Goal: Task Accomplishment & Management: Use online tool/utility

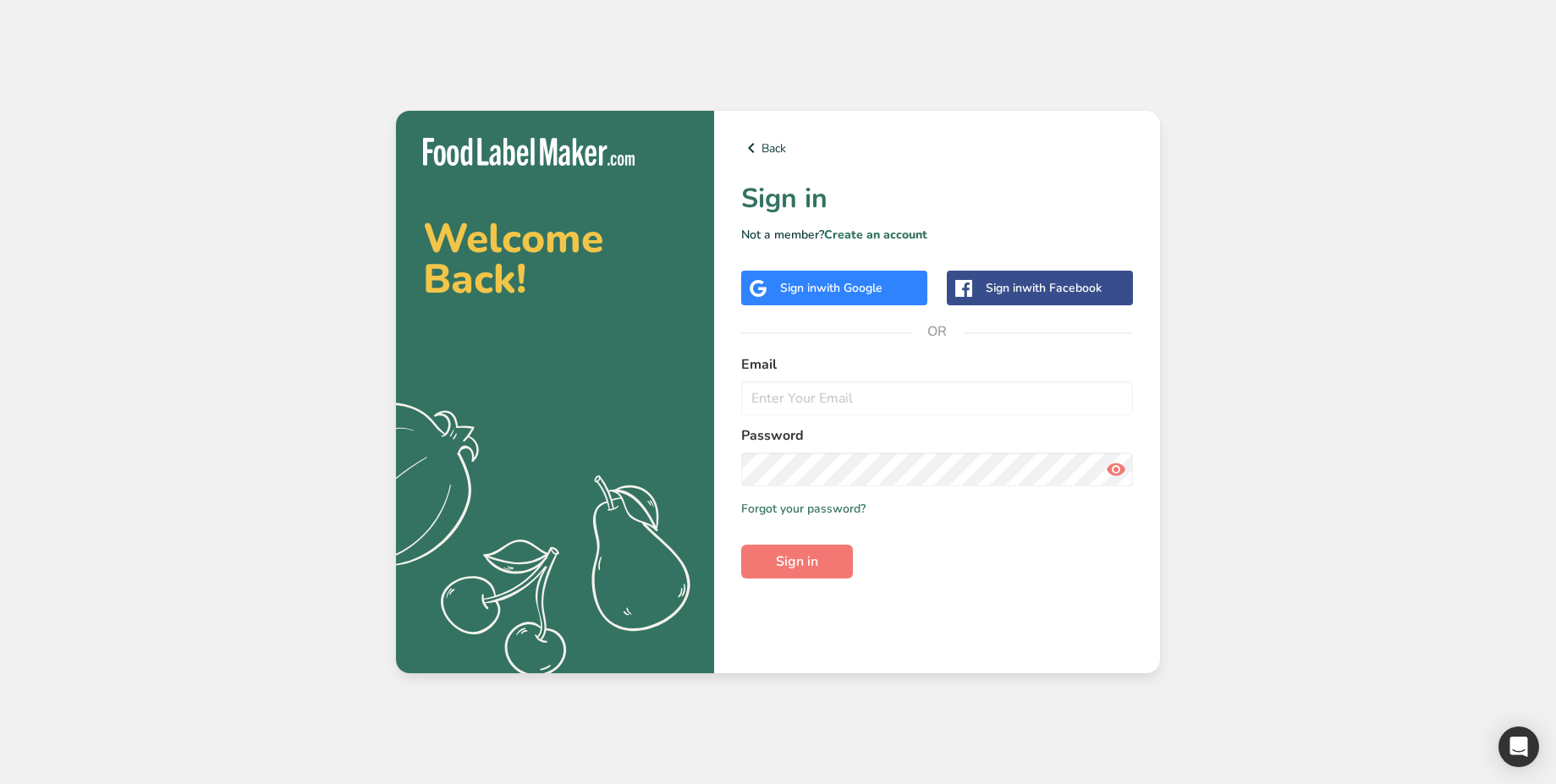
click at [849, 393] on input "email" at bounding box center [937, 398] width 392 height 34
type input "[EMAIL_ADDRESS][DOMAIN_NAME]"
click at [813, 566] on span "Sign in" at bounding box center [796, 561] width 43 height 20
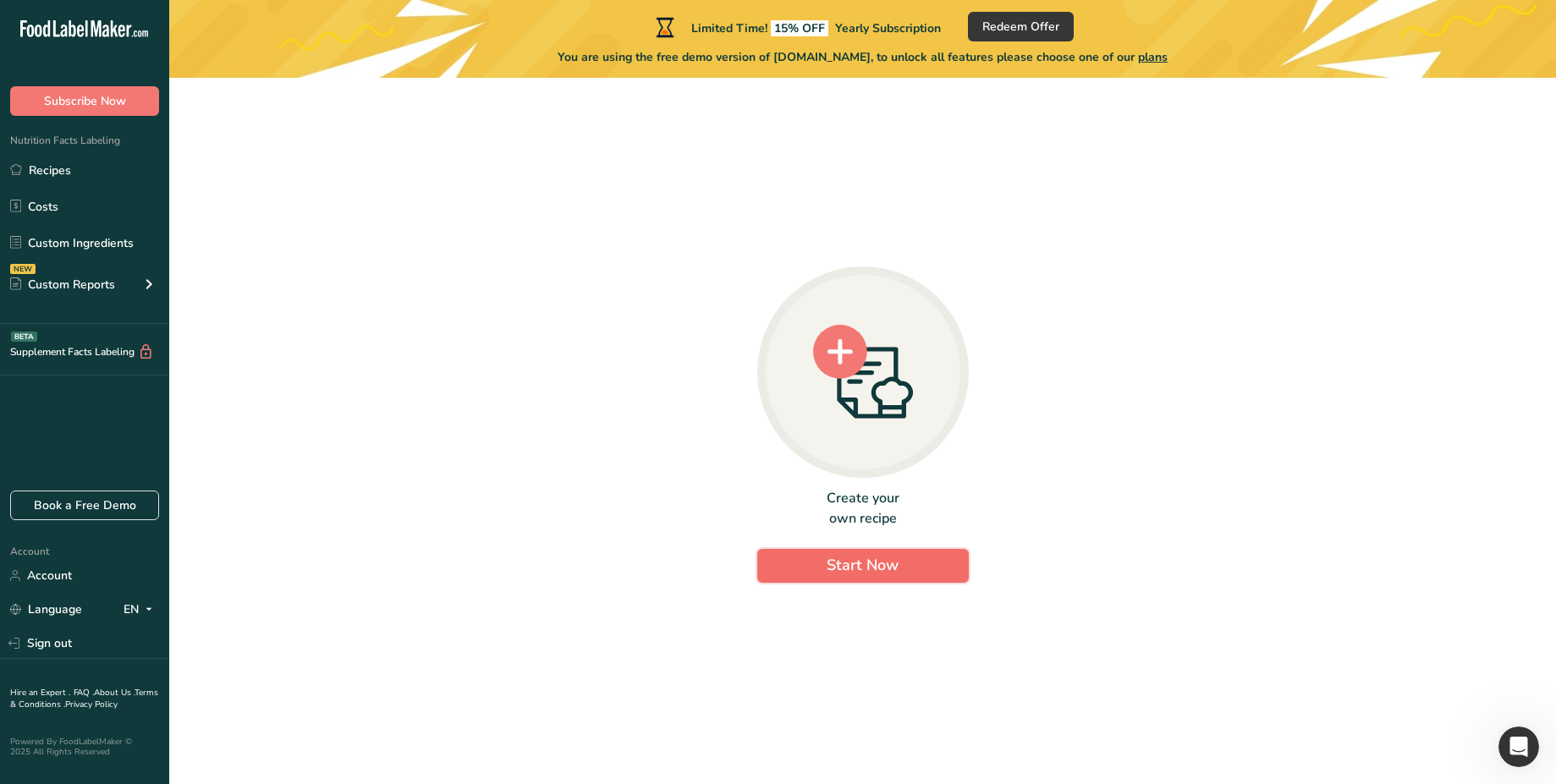
click at [858, 573] on span "Start Now" at bounding box center [863, 565] width 72 height 20
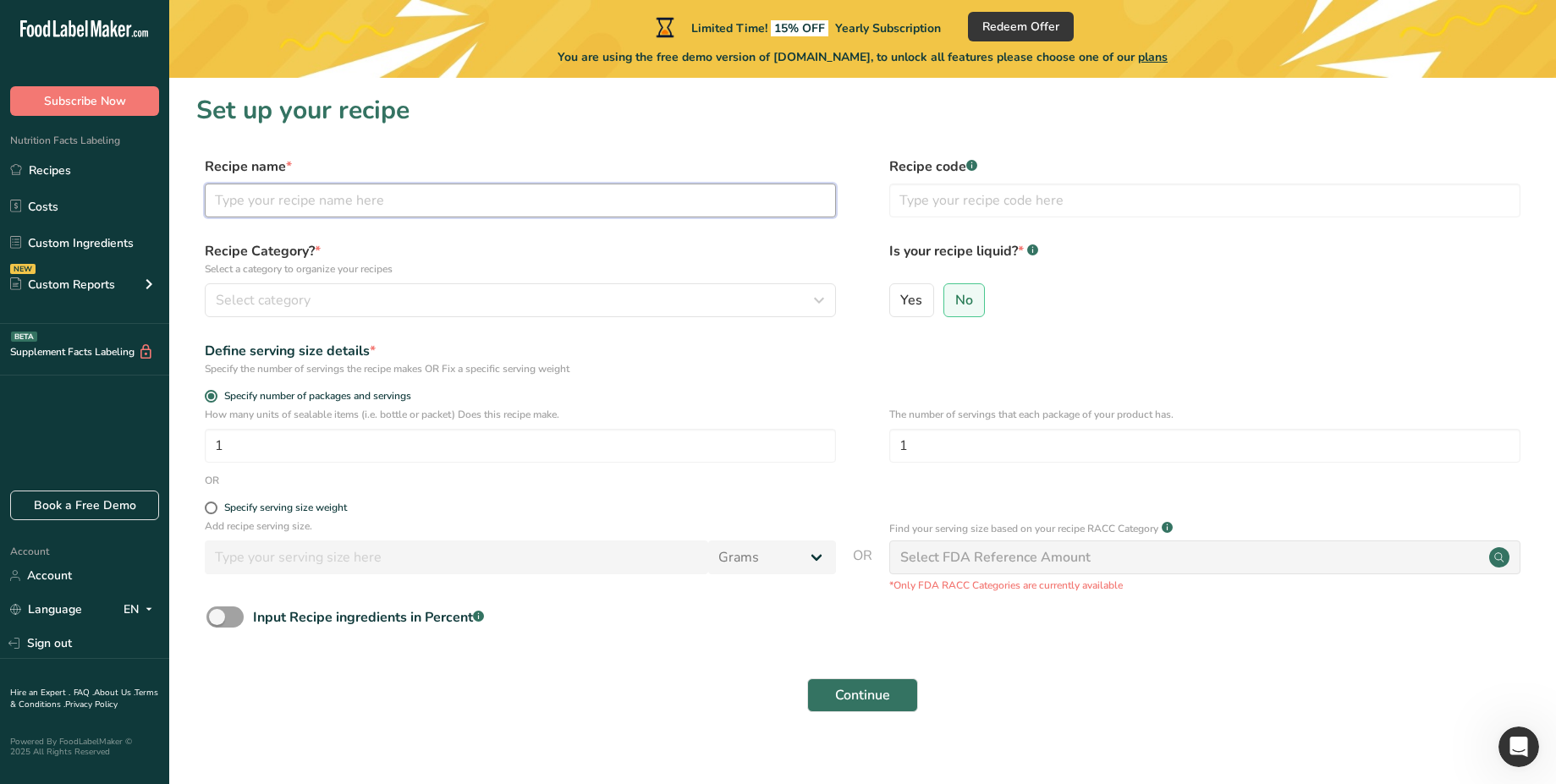
click at [384, 203] on input "text" at bounding box center [519, 200] width 631 height 34
type input "test"
click at [858, 694] on span "Continue" at bounding box center [863, 695] width 55 height 20
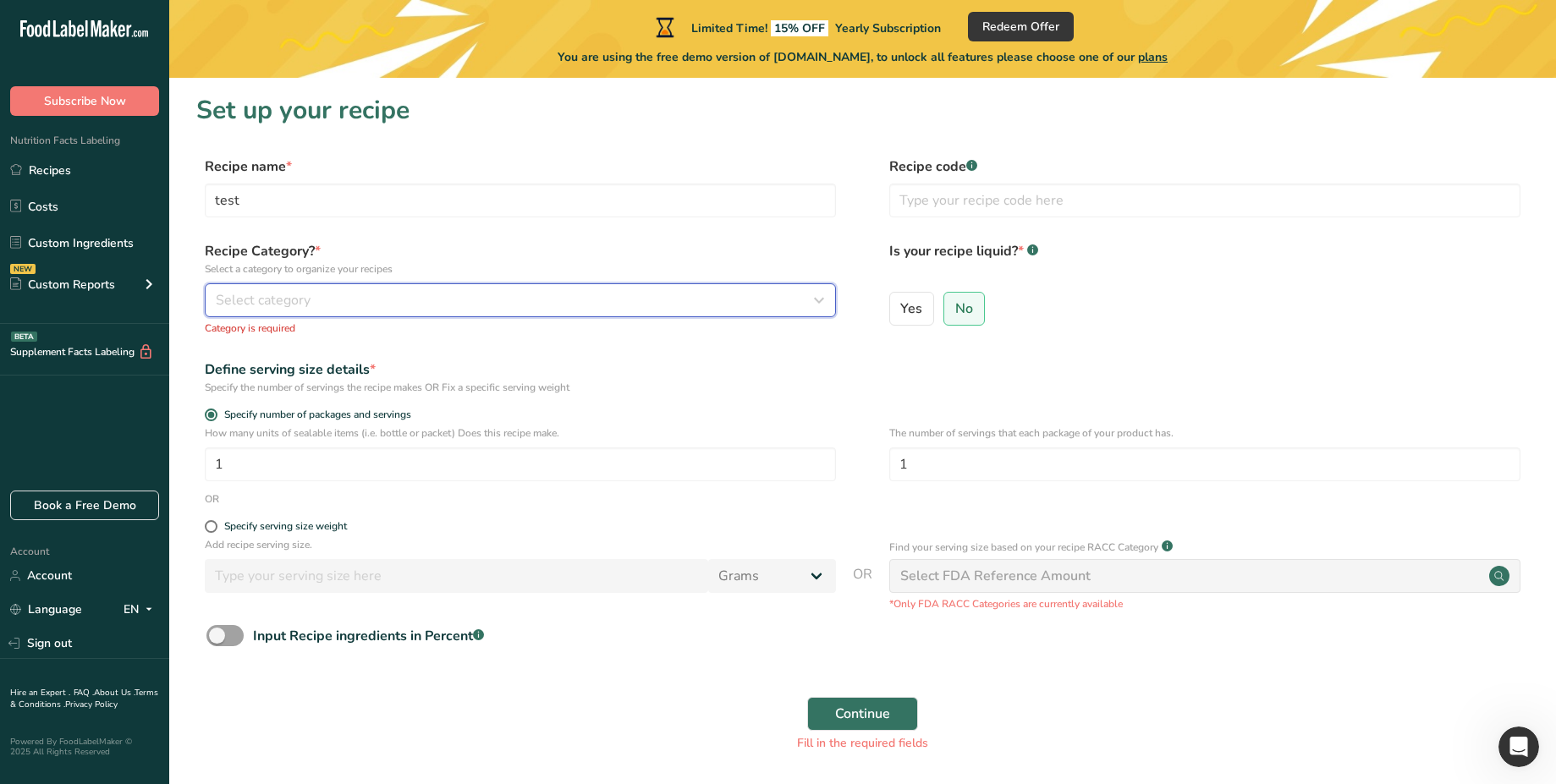
click at [547, 306] on div "Select category" at bounding box center [515, 300] width 599 height 20
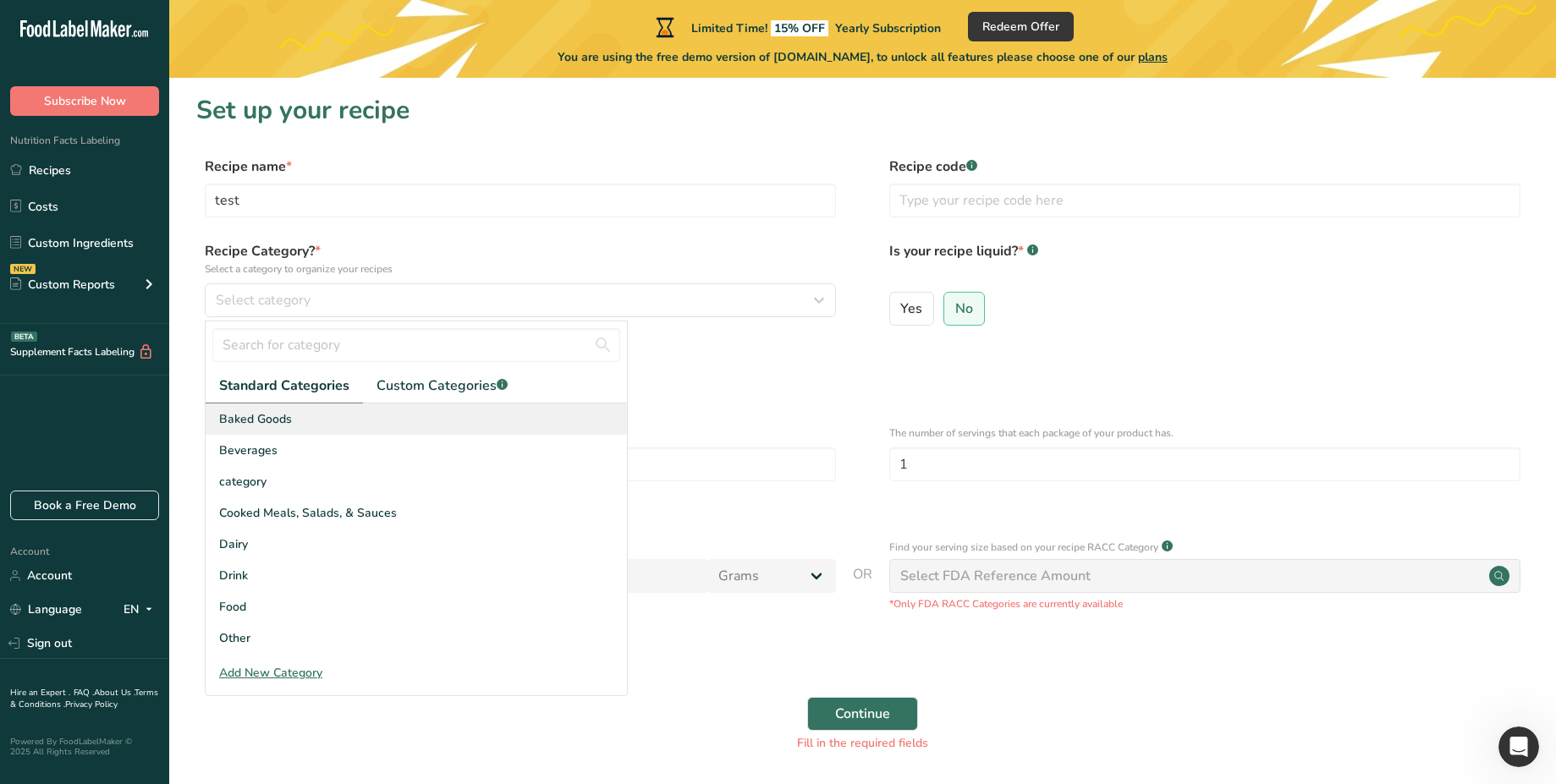
click at [546, 409] on div "Baked Goods" at bounding box center [415, 419] width 421 height 31
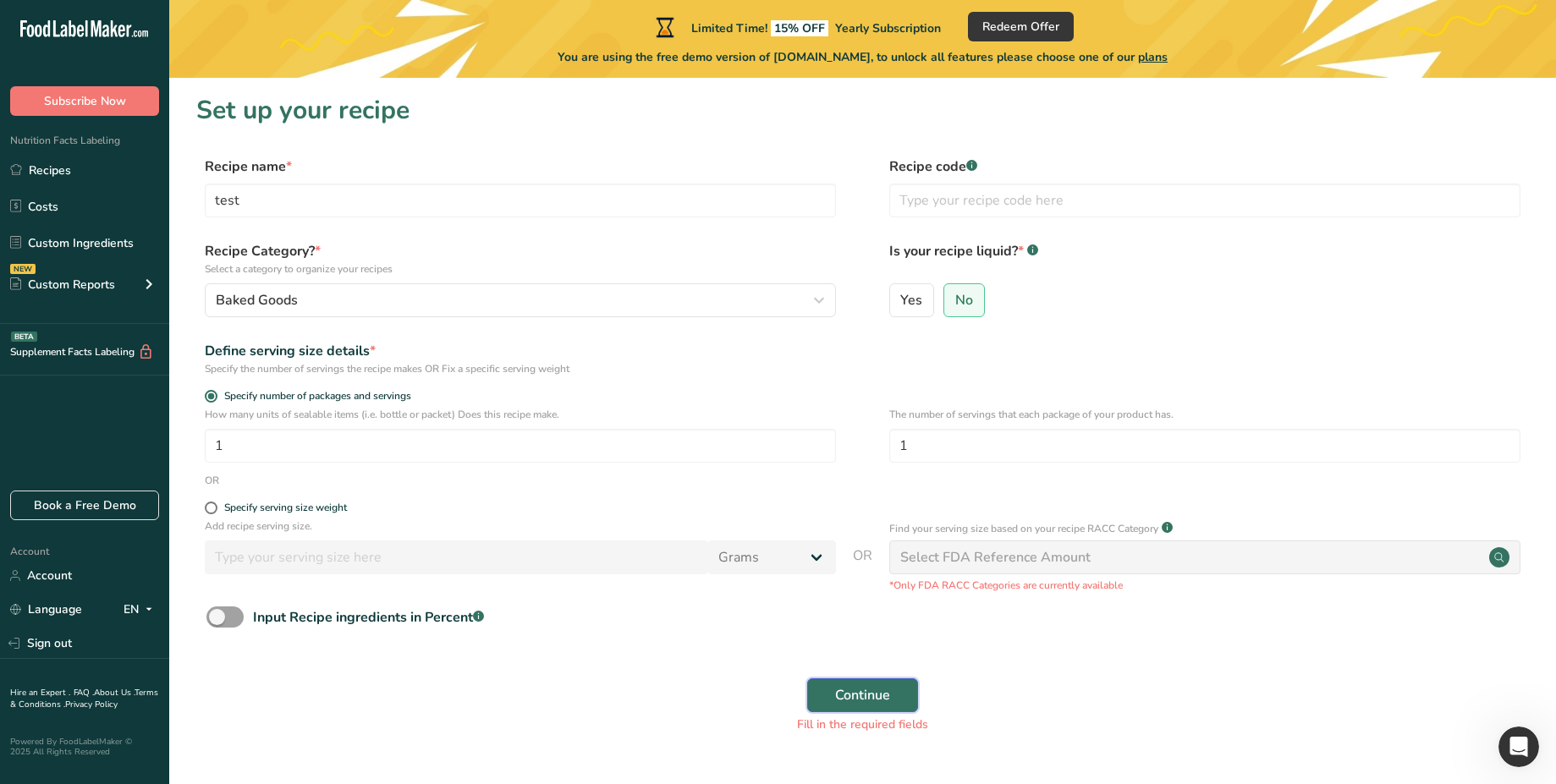
click at [863, 703] on span "Continue" at bounding box center [863, 695] width 55 height 20
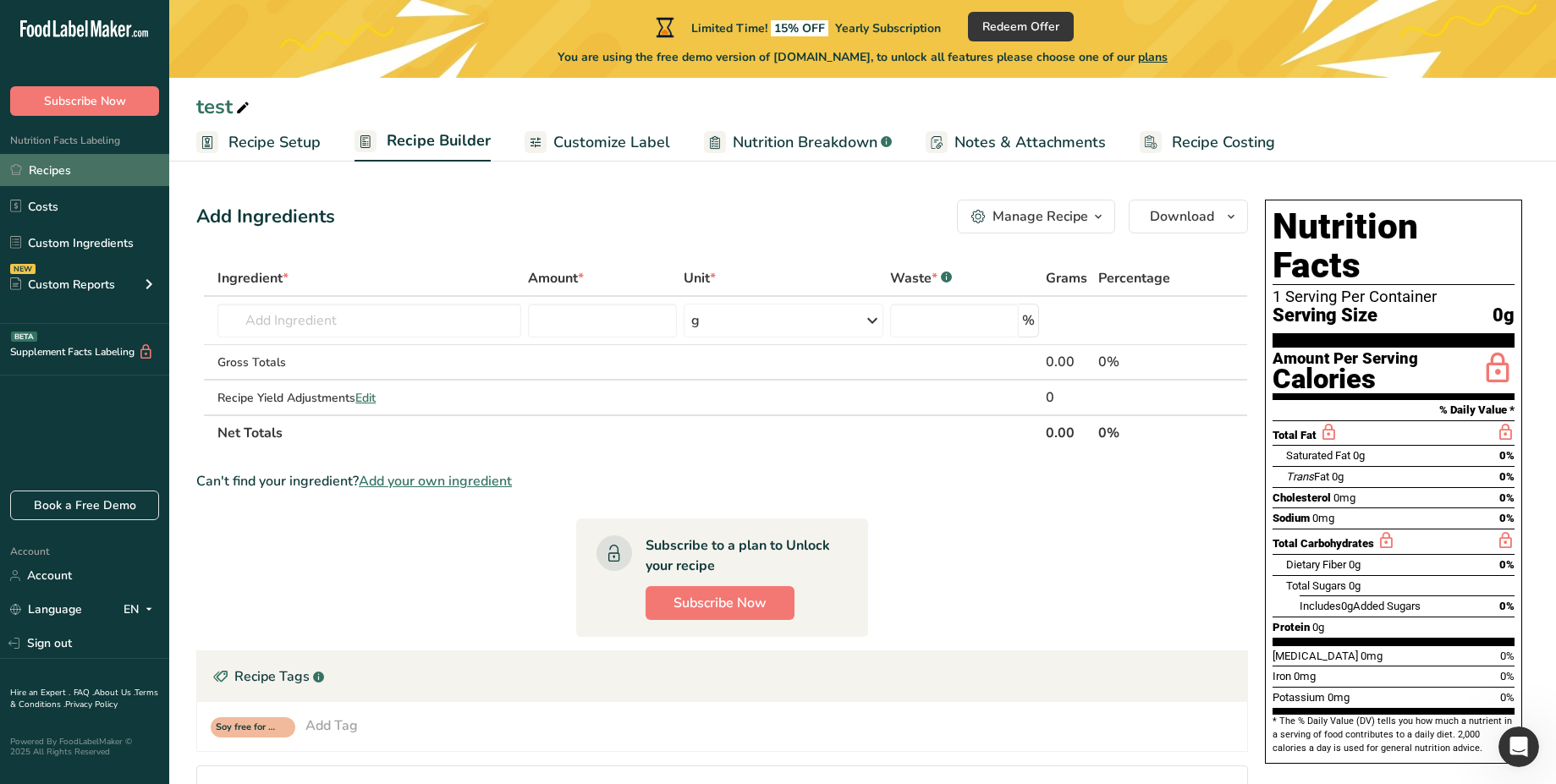
click at [56, 180] on link "Recipes" at bounding box center [84, 170] width 169 height 32
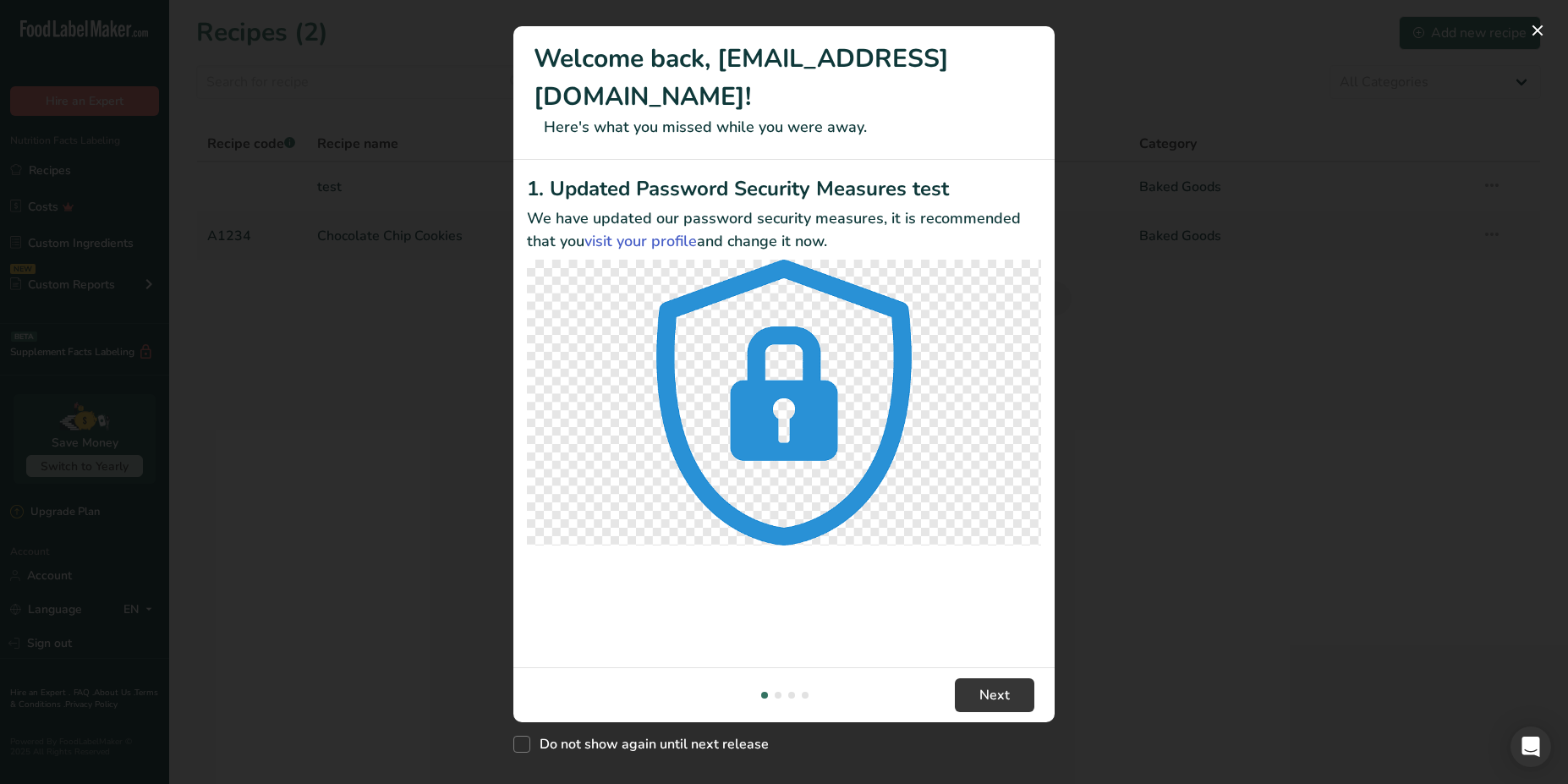
click at [398, 321] on div "New Features" at bounding box center [784, 392] width 1568 height 784
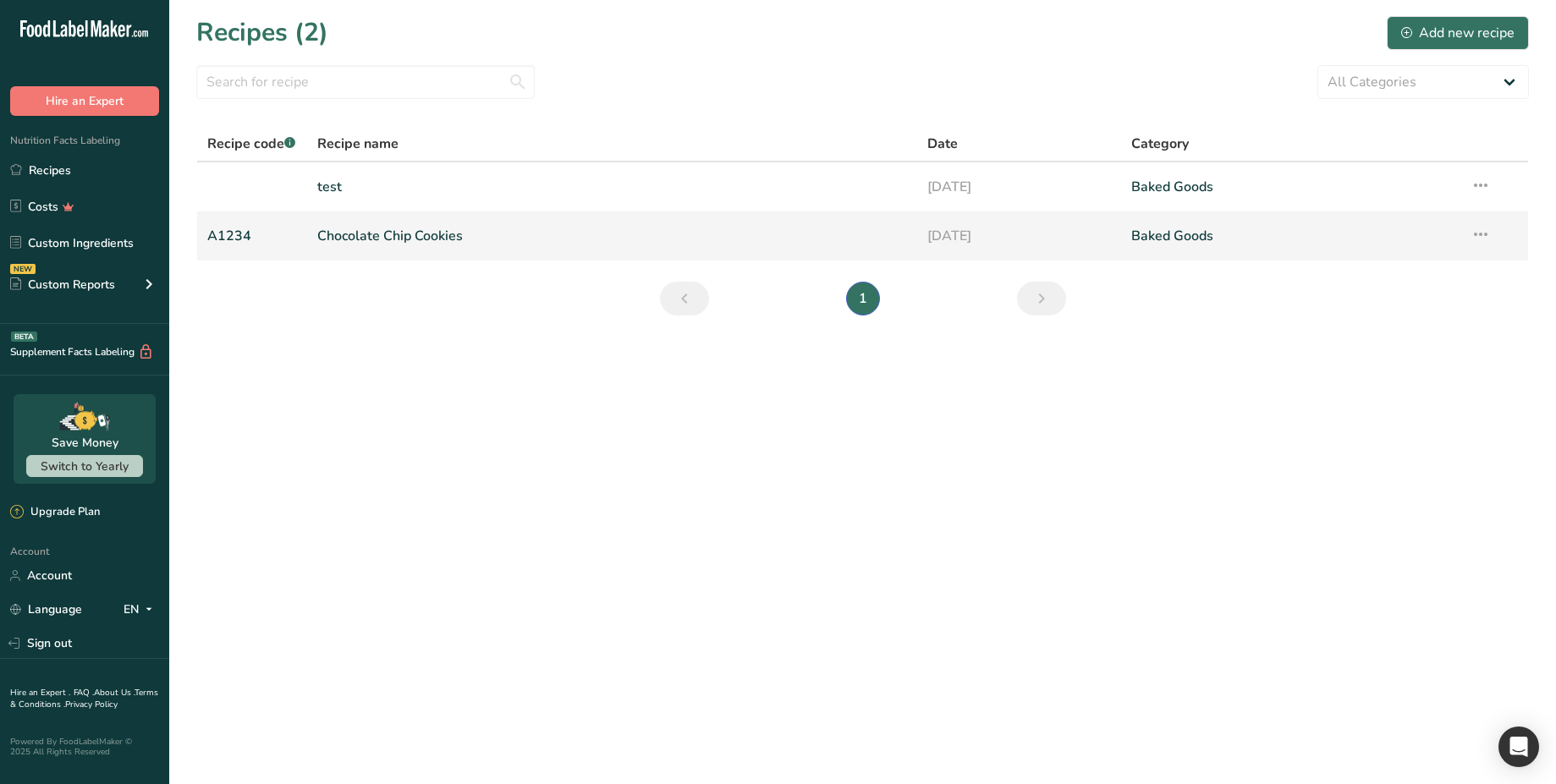
click at [420, 238] on link "Chocolate Chip Cookies" at bounding box center [612, 236] width 590 height 36
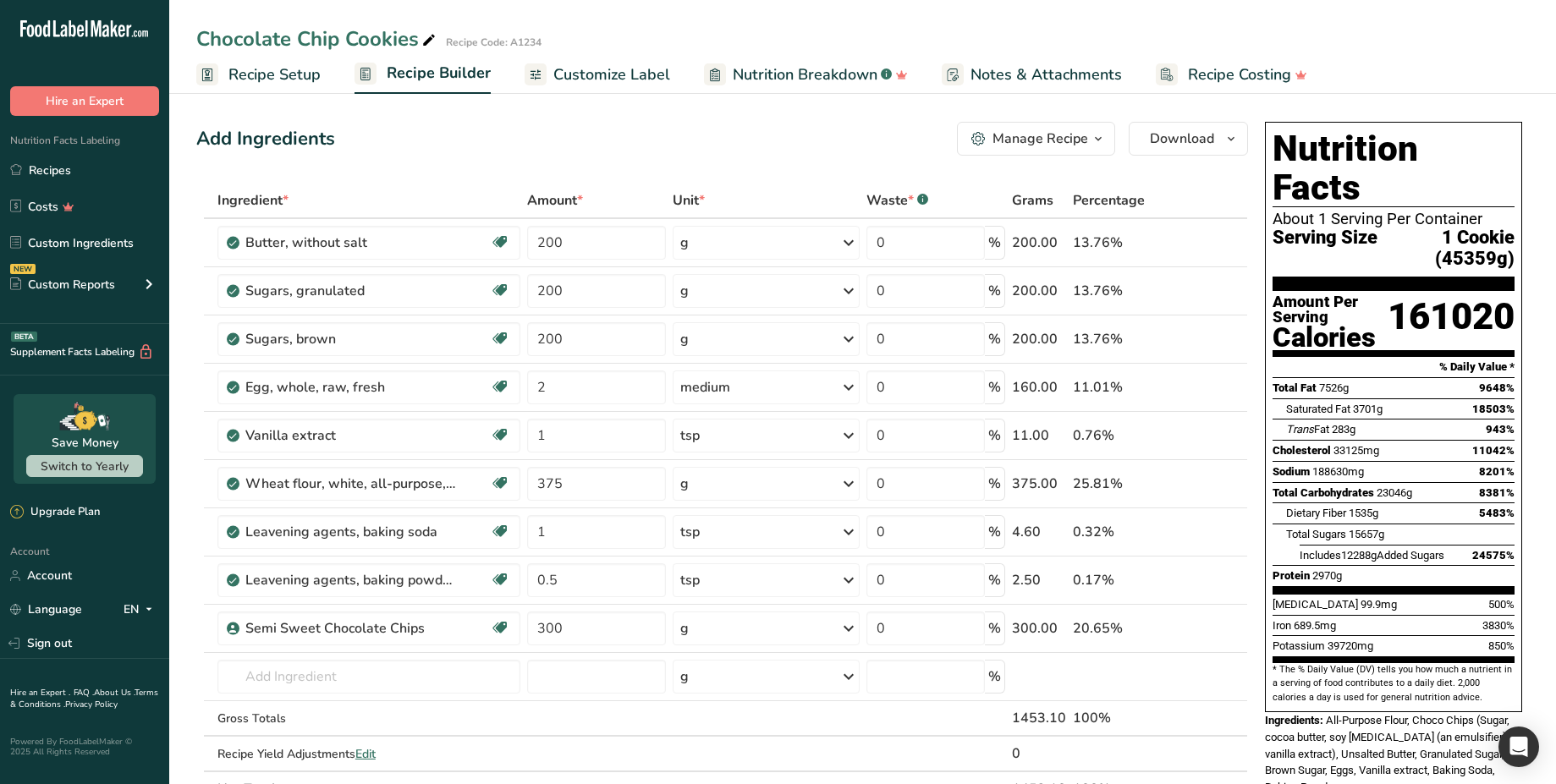
click at [1059, 133] on div "Manage Recipe" at bounding box center [1040, 138] width 96 height 20
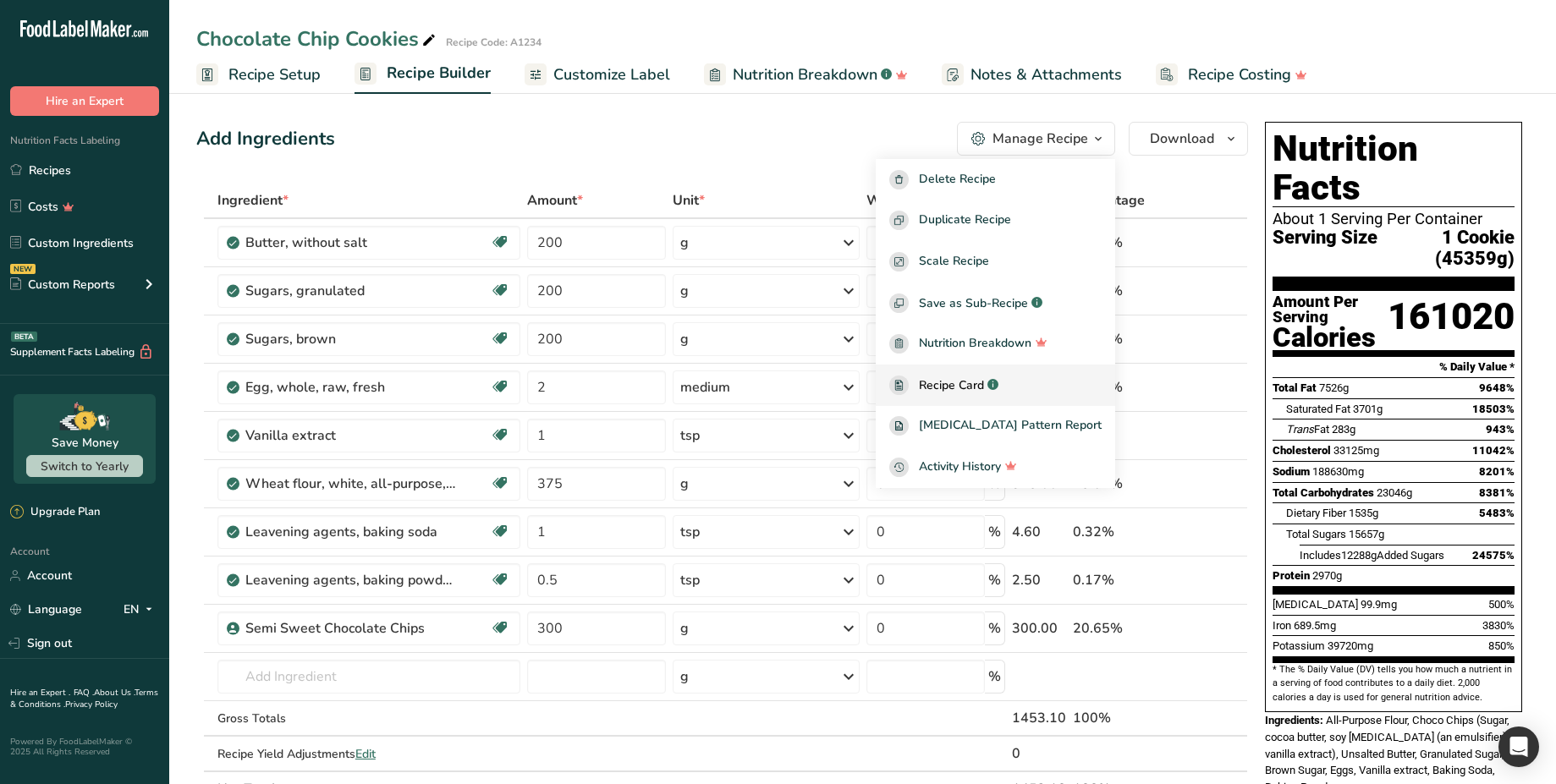
click at [1046, 386] on div "Recipe Card .a-a{fill:#347362;}.b-a{fill:#fff;}" at bounding box center [995, 385] width 213 height 20
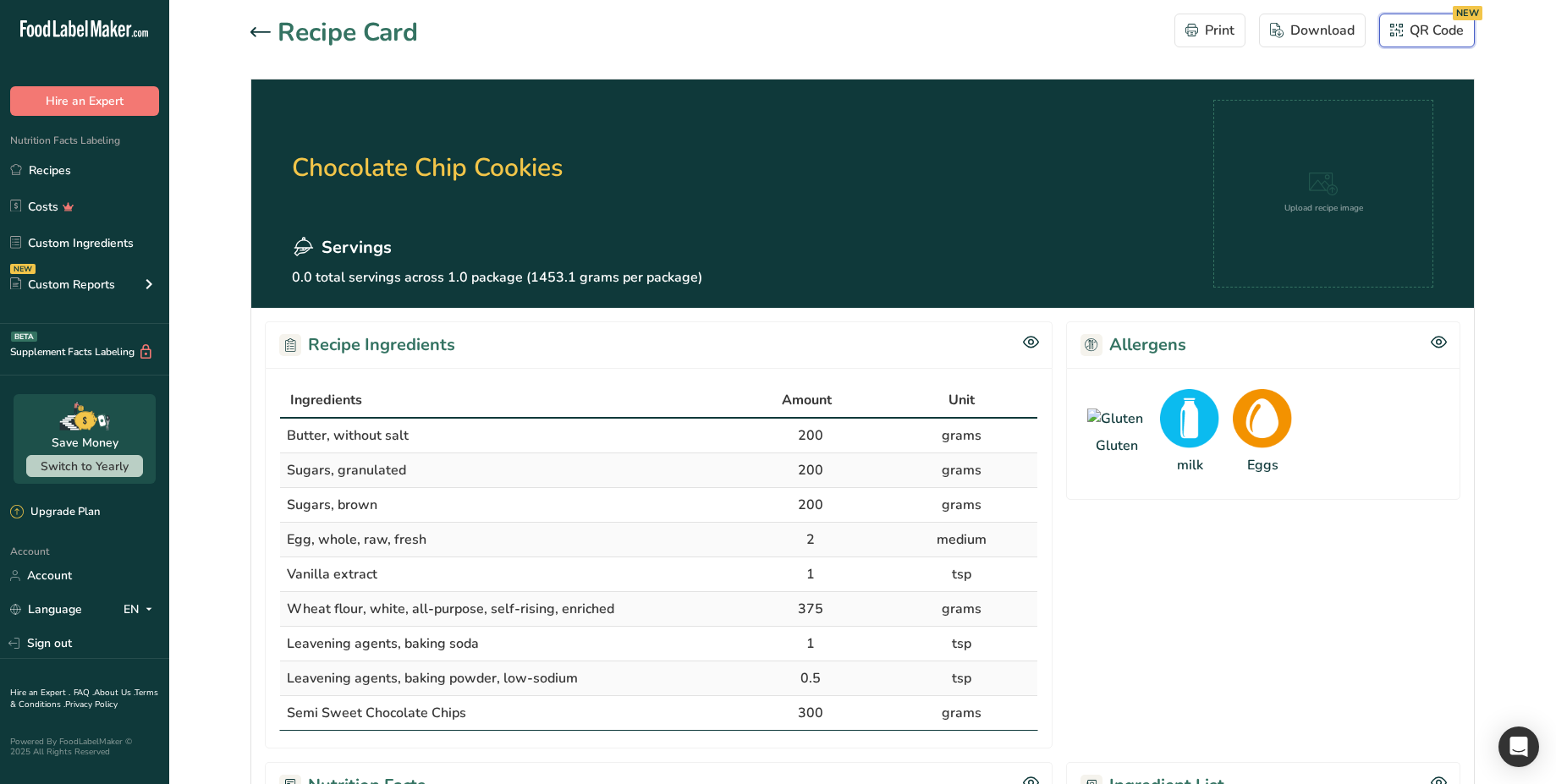
click at [1460, 39] on div "QR Code NEW" at bounding box center [1427, 29] width 74 height 20
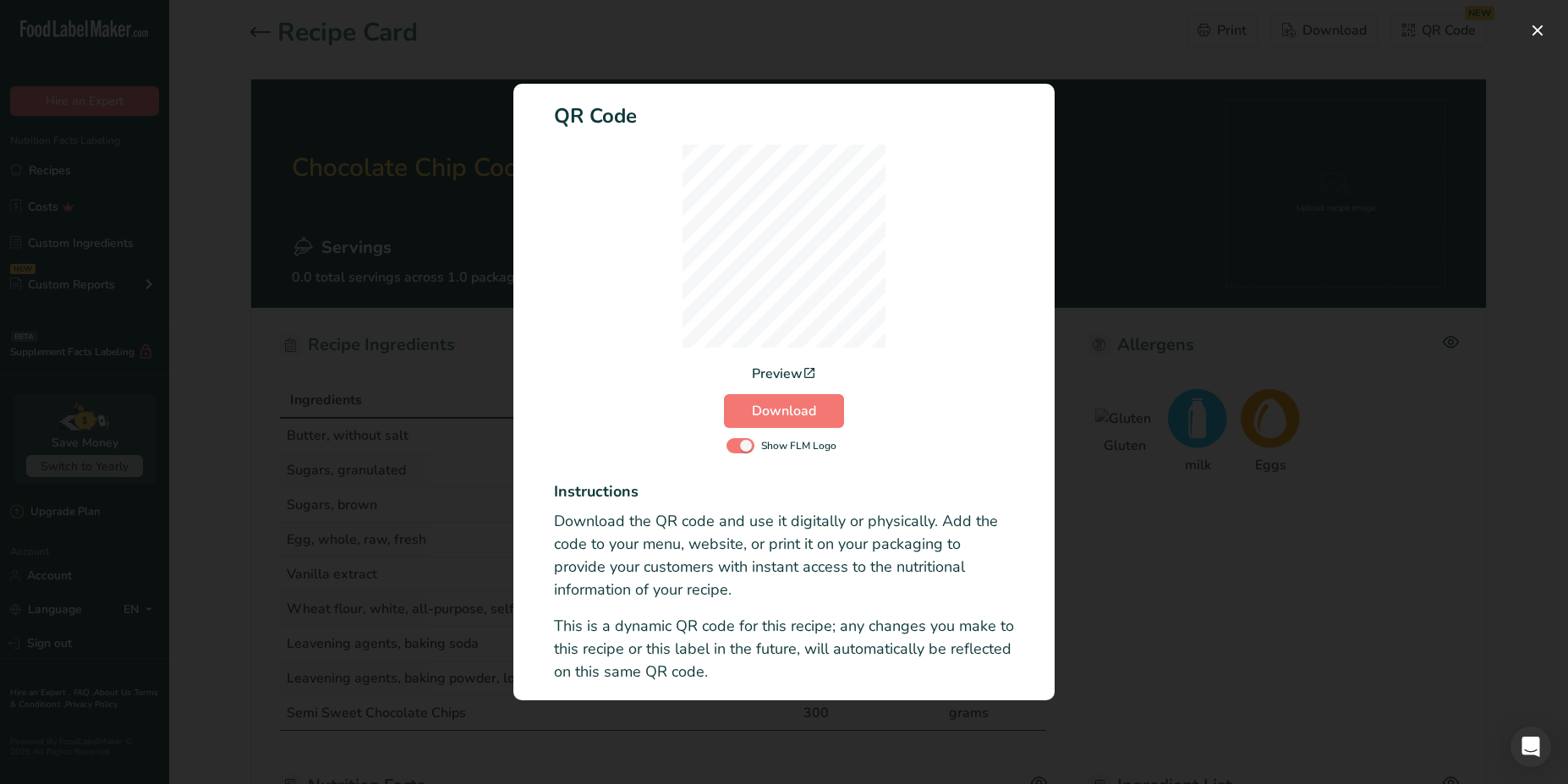
click at [935, 53] on div "Activity Log Modal" at bounding box center [784, 392] width 1568 height 784
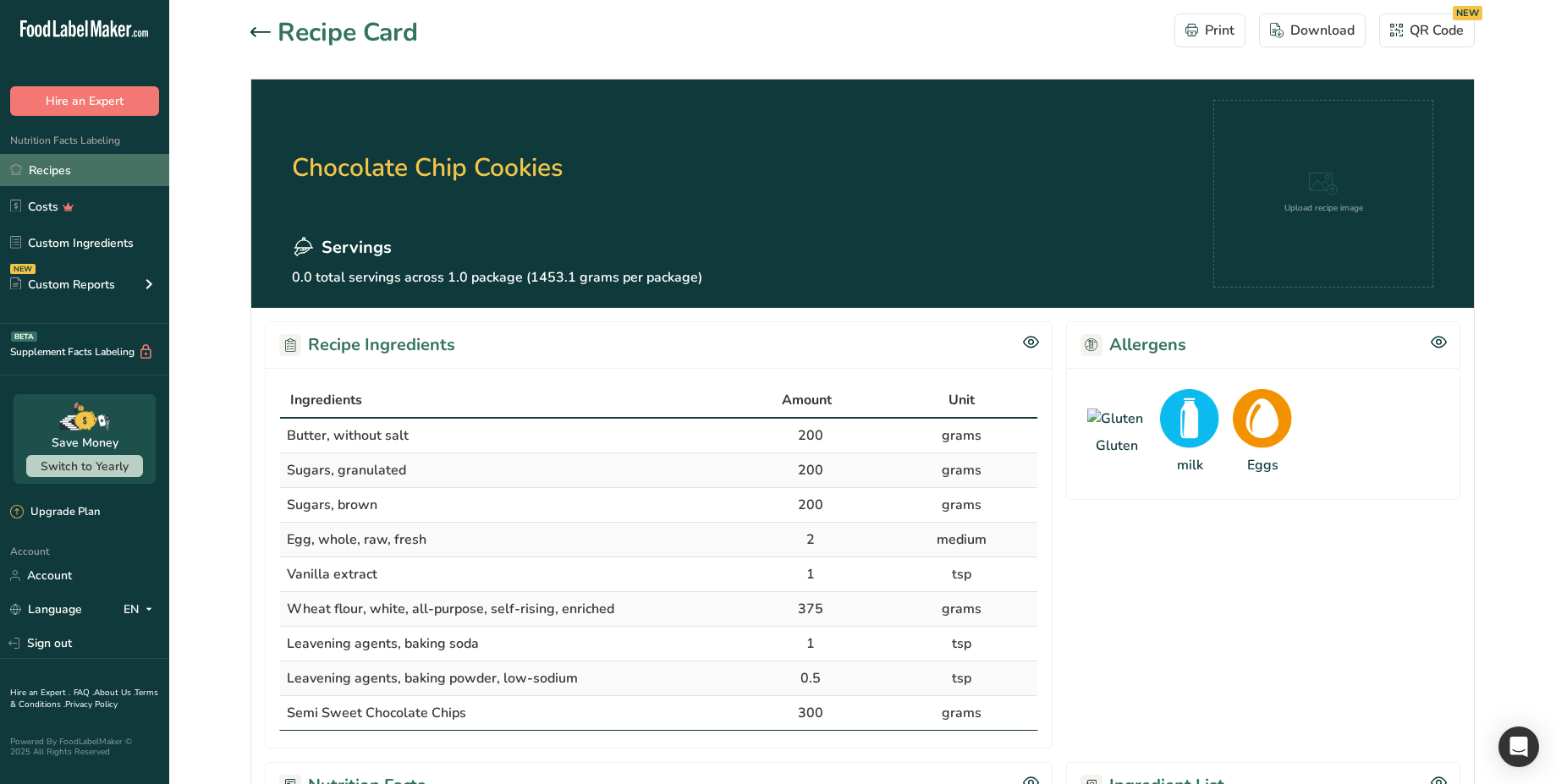
click at [77, 170] on link "Recipes" at bounding box center [84, 170] width 169 height 32
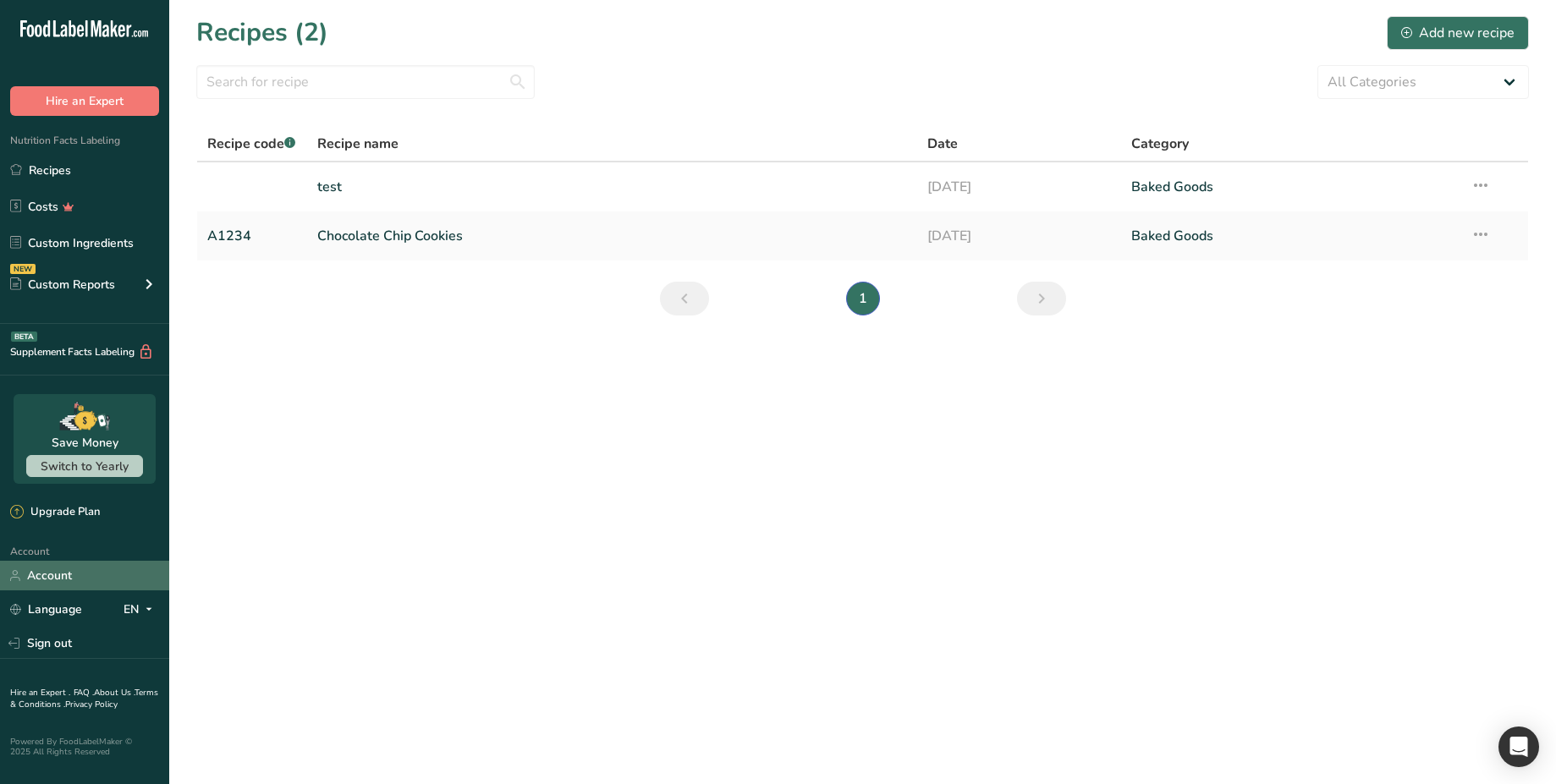
click at [80, 574] on link "Account" at bounding box center [84, 575] width 169 height 29
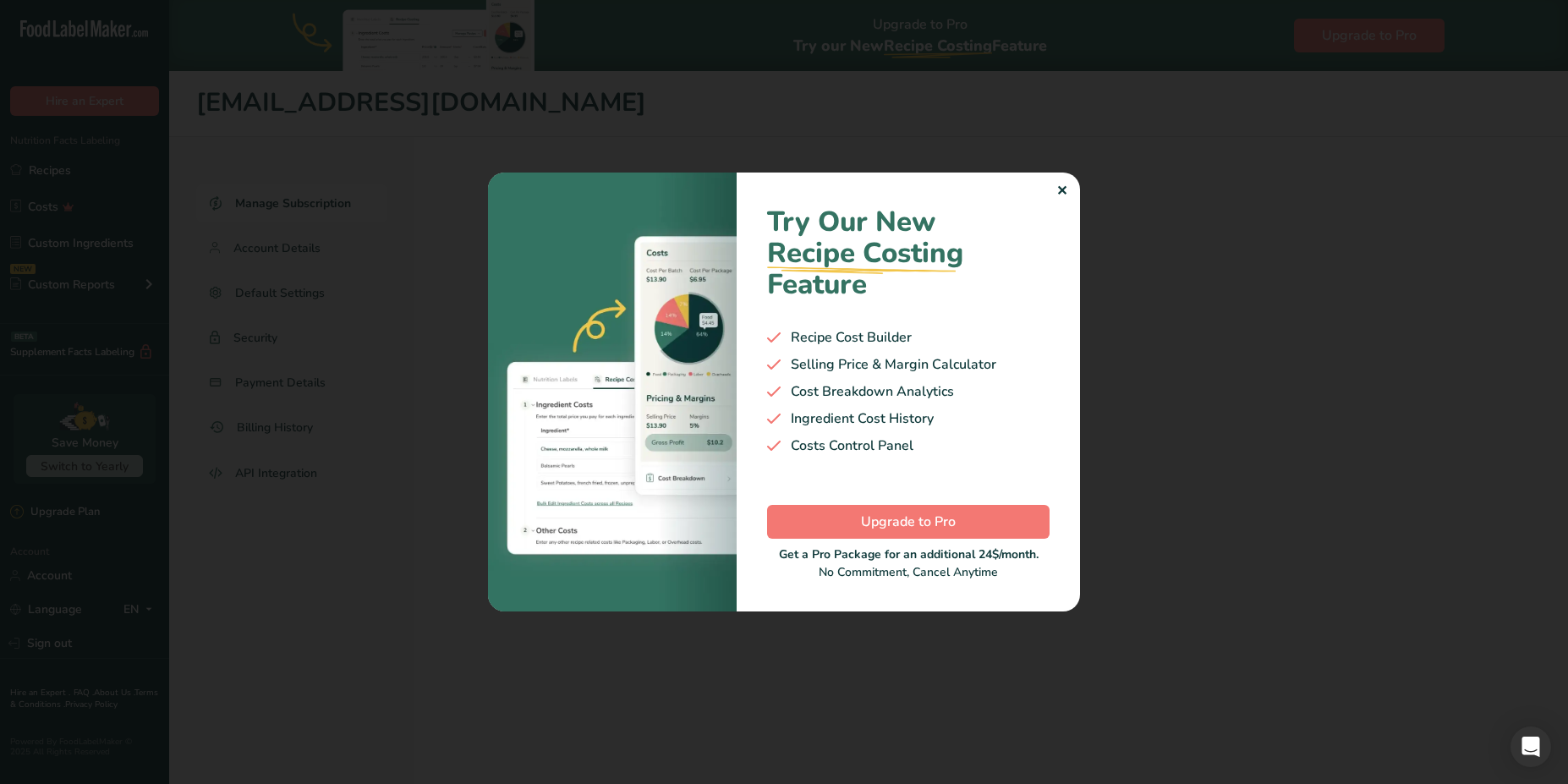
click at [436, 492] on div at bounding box center [784, 392] width 1568 height 784
click at [1065, 197] on div "✕" at bounding box center [1062, 190] width 11 height 20
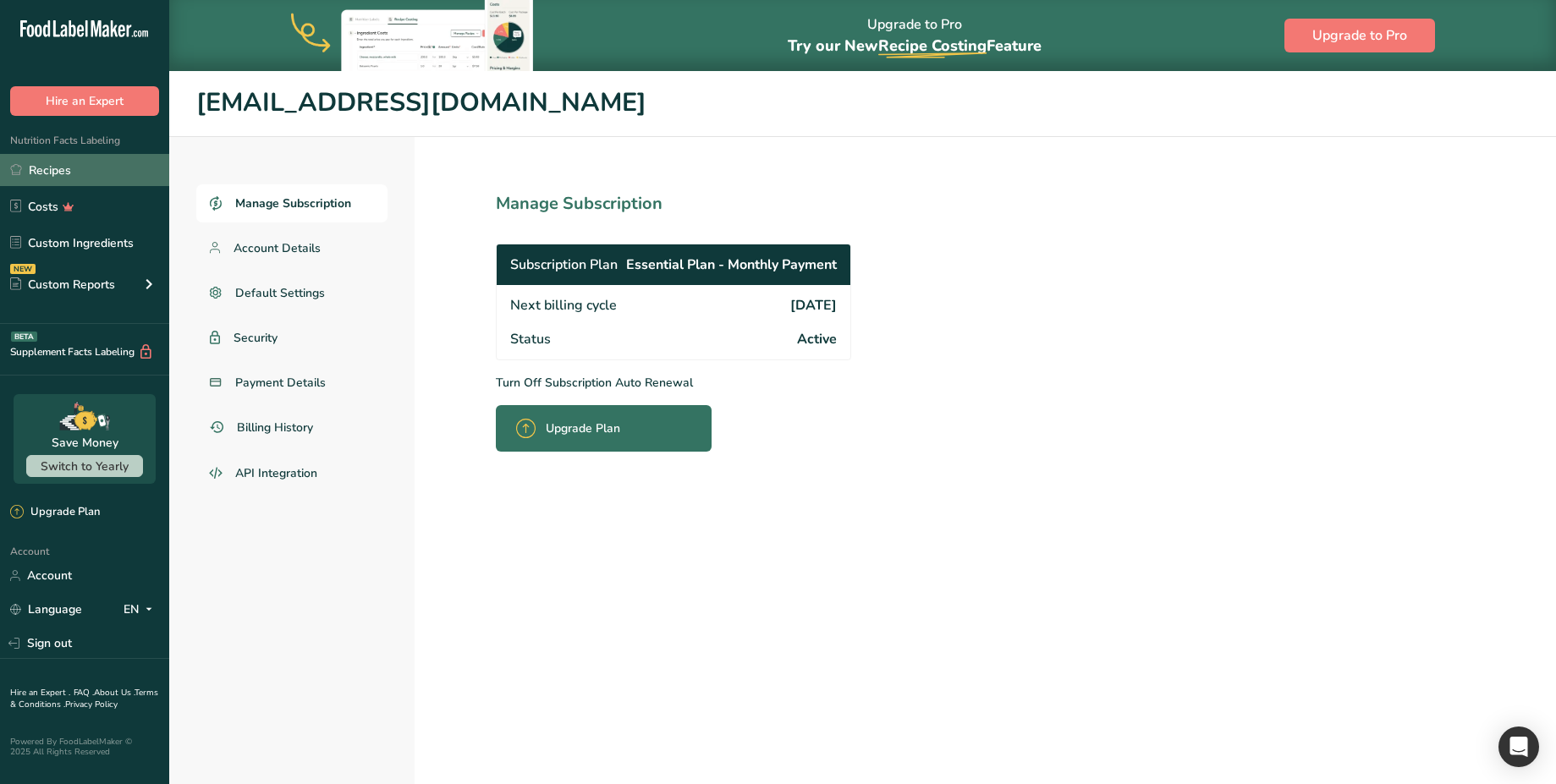
click at [77, 178] on link "Recipes" at bounding box center [84, 170] width 169 height 32
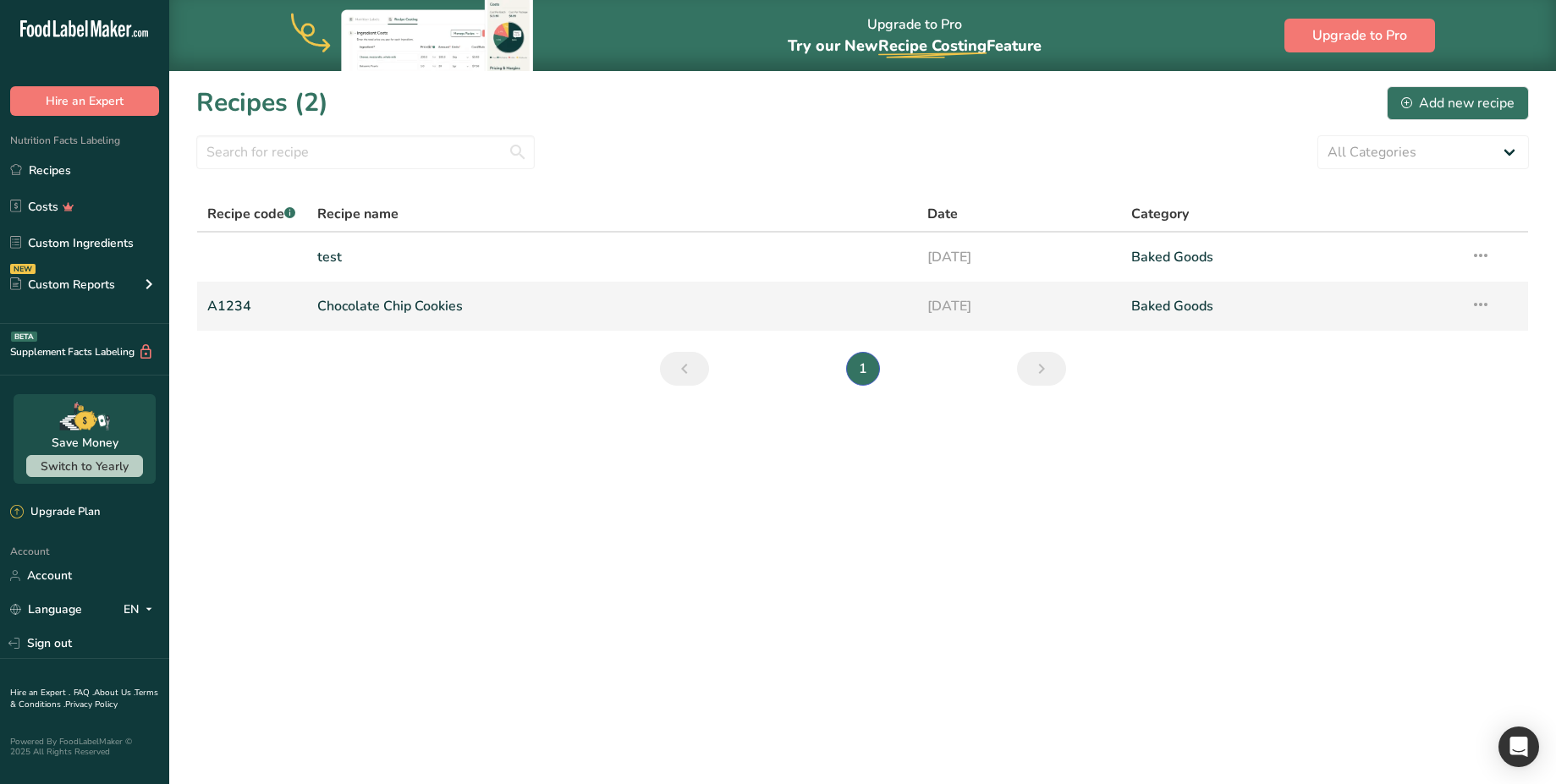
click at [388, 305] on link "Chocolate Chip Cookies" at bounding box center [612, 306] width 590 height 36
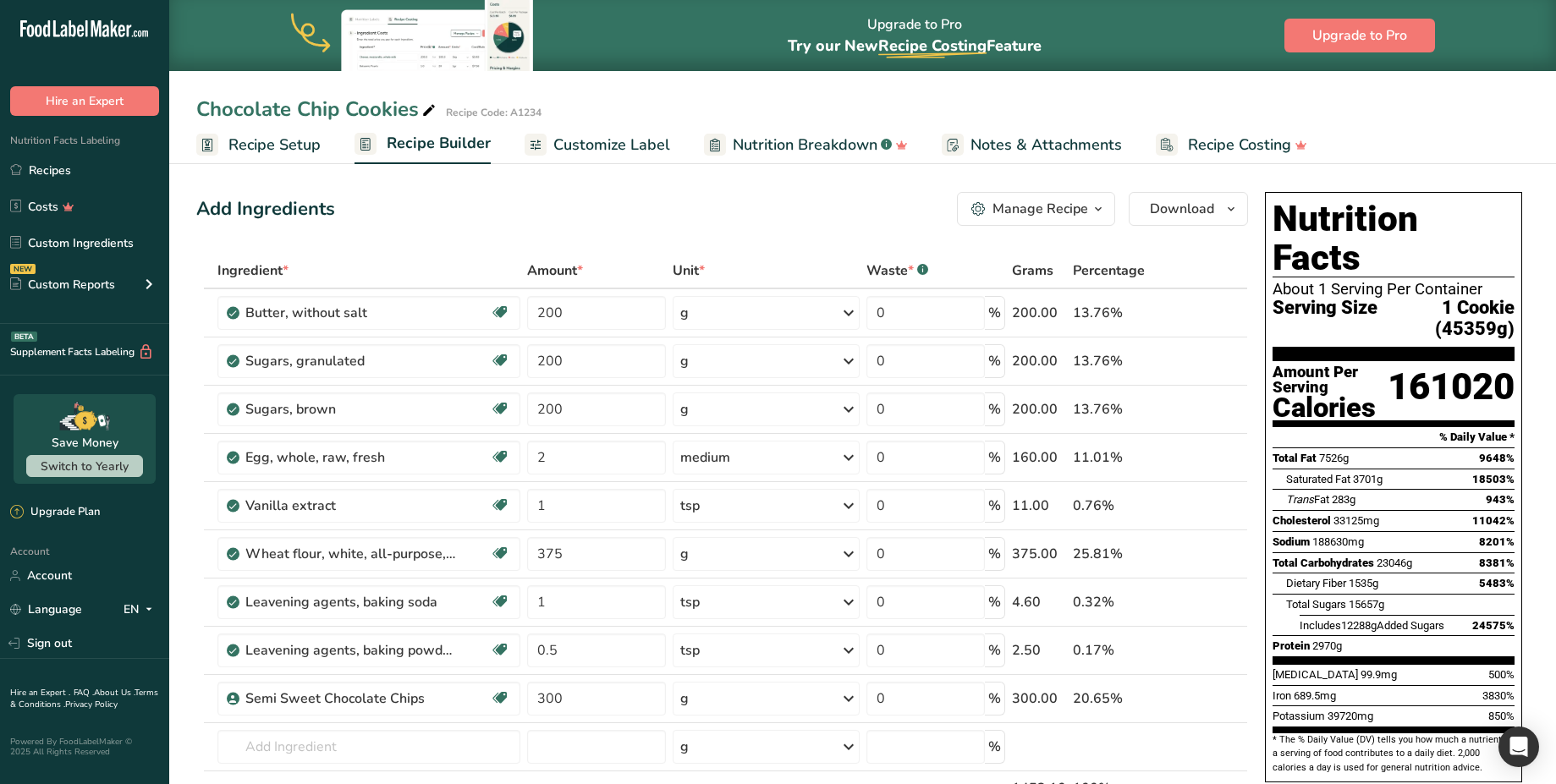
click at [1080, 206] on div "Manage Recipe" at bounding box center [1040, 208] width 96 height 20
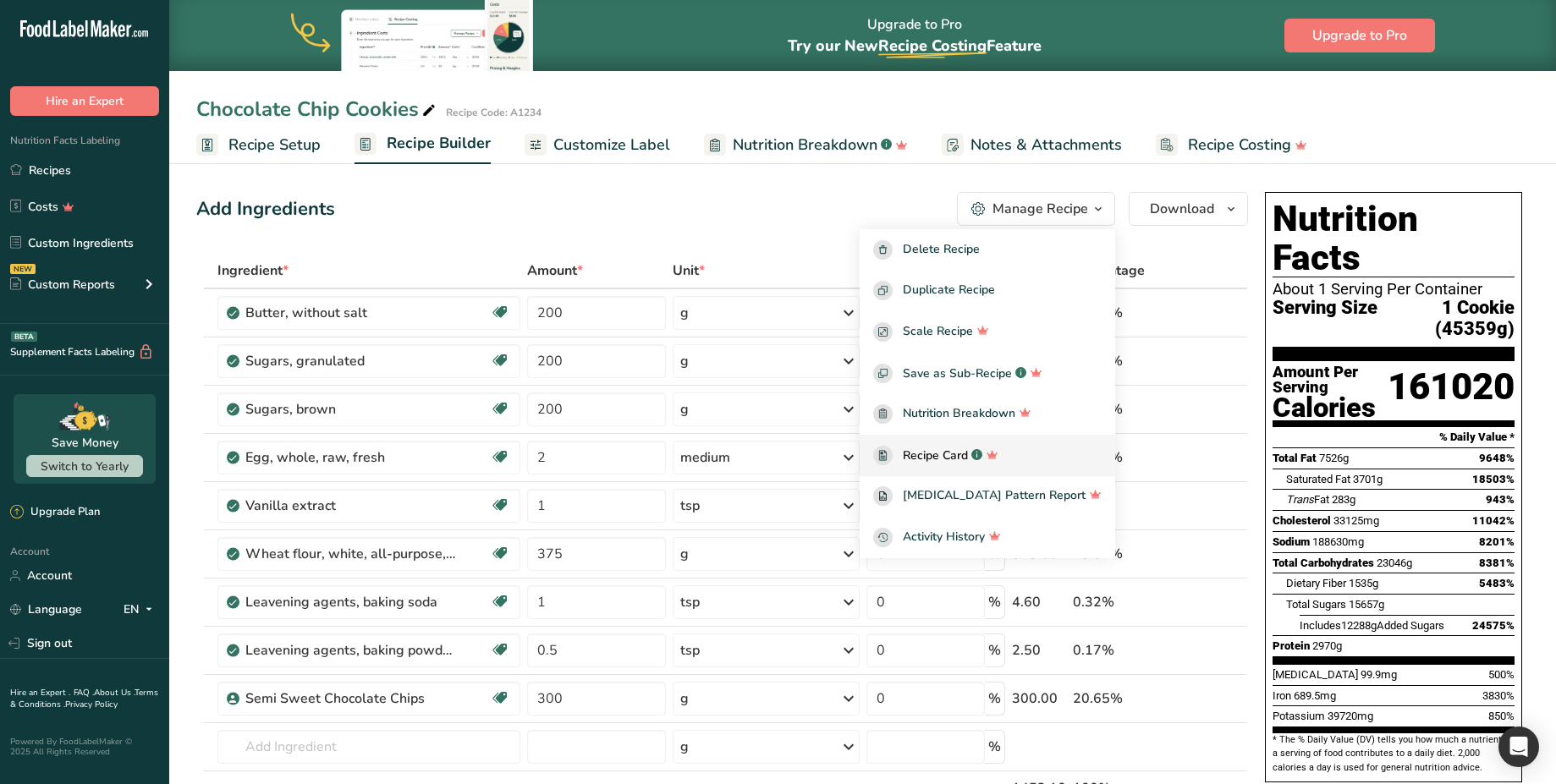
click at [968, 453] on span "Recipe Card" at bounding box center [935, 455] width 65 height 18
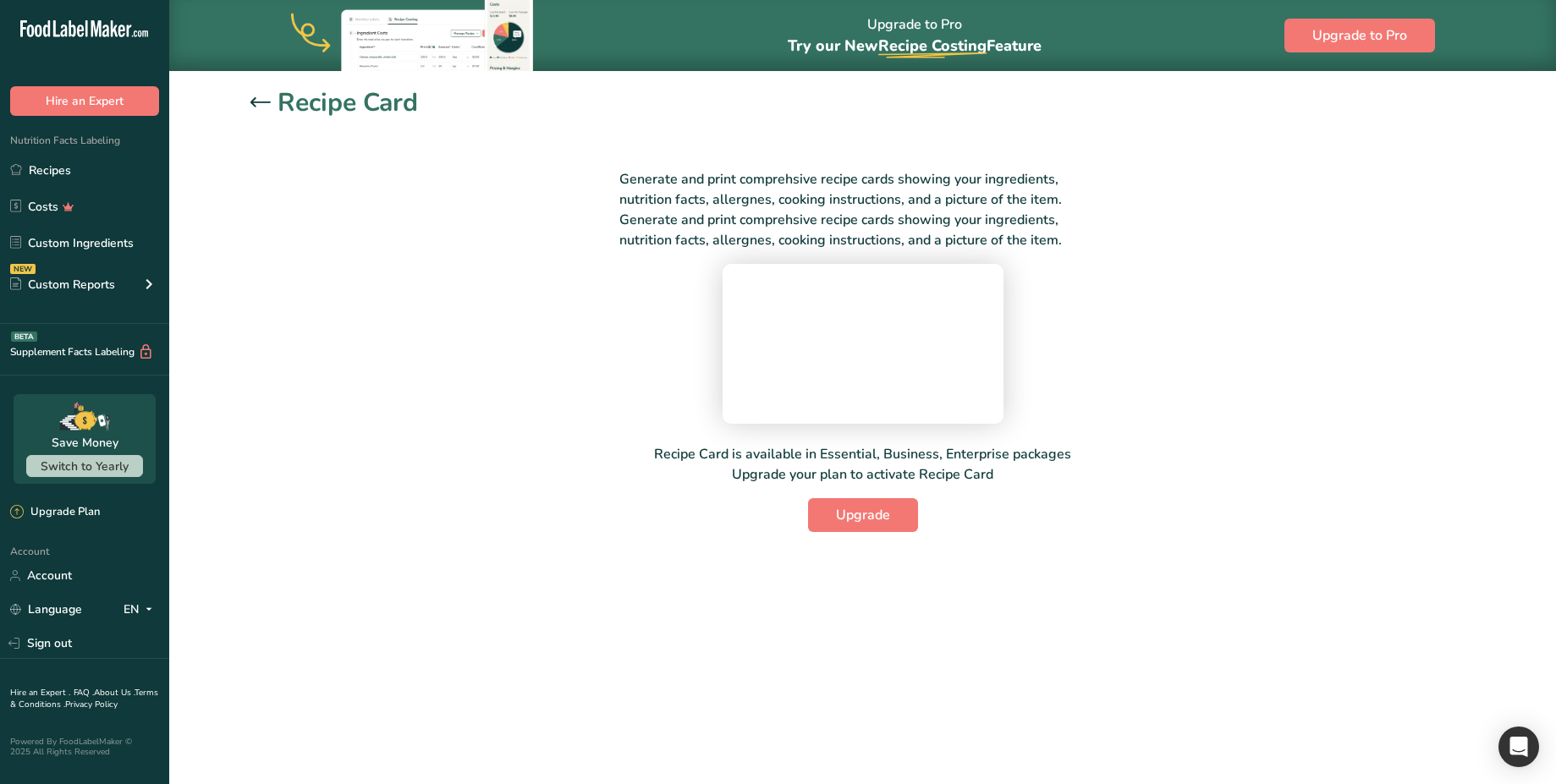
click at [255, 102] on icon at bounding box center [260, 102] width 20 height 9
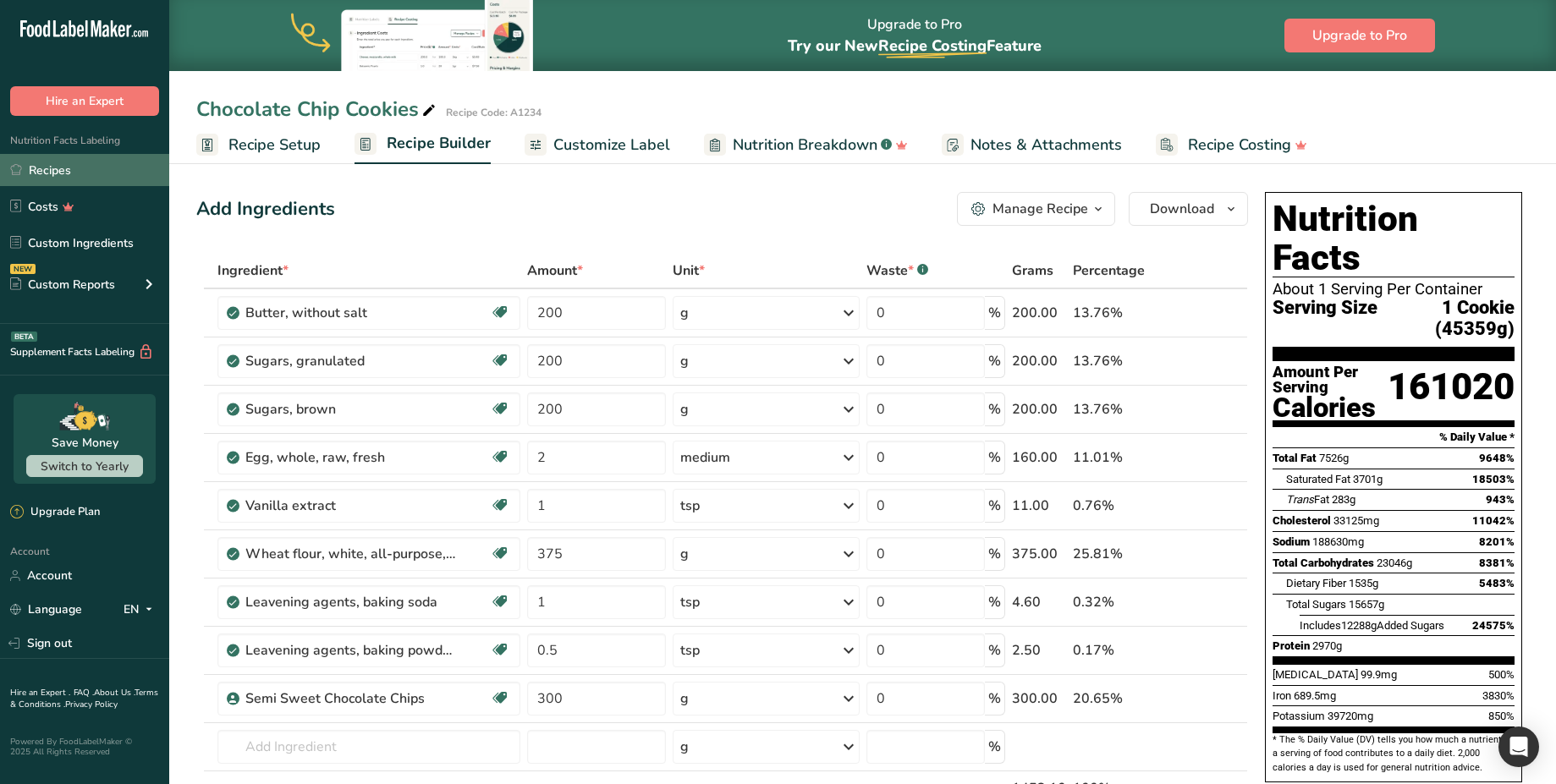
click at [114, 172] on link "Recipes" at bounding box center [84, 170] width 169 height 32
